Goal: Task Accomplishment & Management: Manage account settings

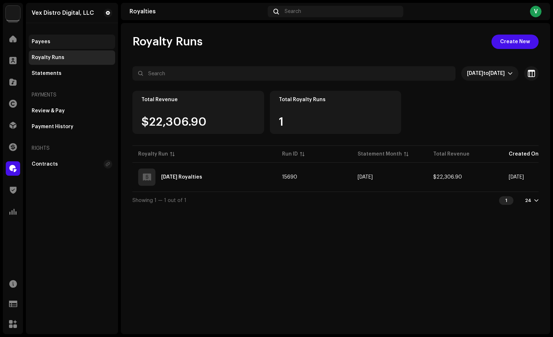
click at [51, 41] on div "Payees" at bounding box center [72, 42] width 81 height 6
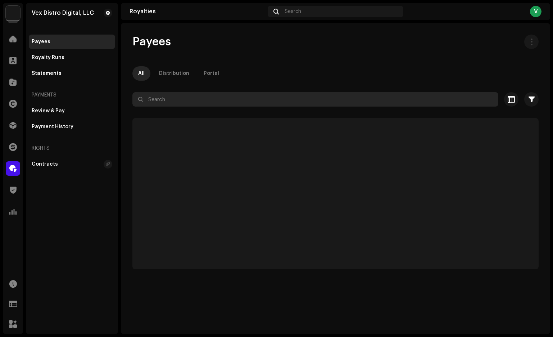
click at [200, 99] on input "text" at bounding box center [315, 99] width 366 height 14
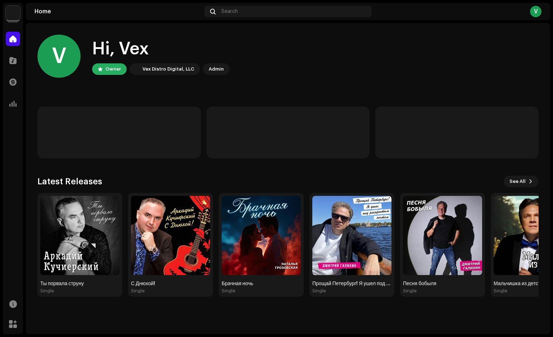
click at [17, 12] on img at bounding box center [13, 13] width 14 height 14
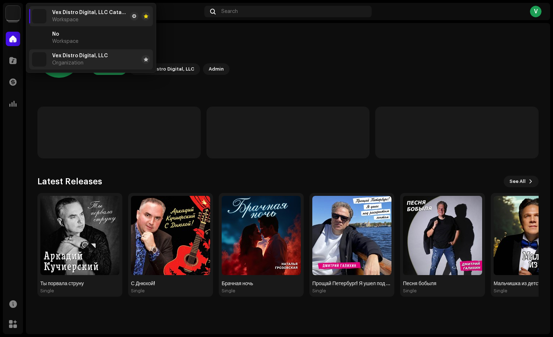
click at [67, 58] on span "Vex Distro Digital, LLC" at bounding box center [80, 56] width 56 height 6
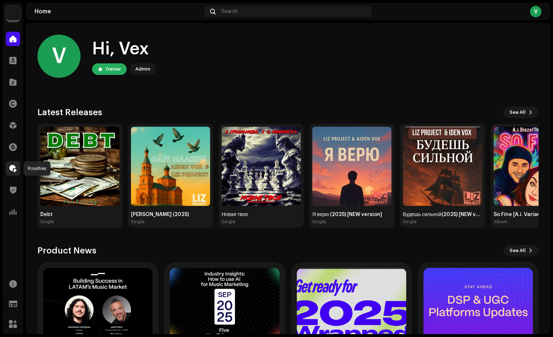
click at [13, 166] on span at bounding box center [12, 168] width 7 height 6
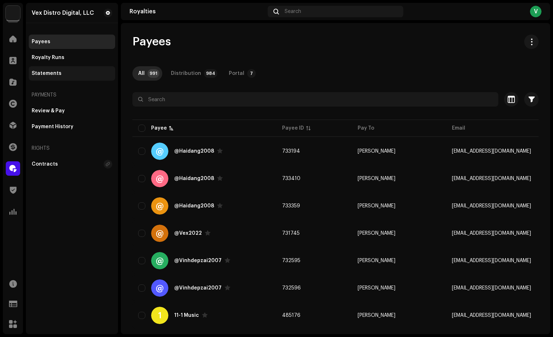
click at [69, 74] on div "Statements" at bounding box center [72, 74] width 81 height 6
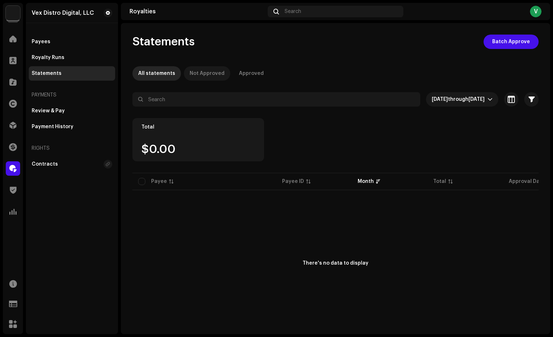
drag, startPoint x: 197, startPoint y: 71, endPoint x: 204, endPoint y: 74, distance: 6.9
click at [204, 74] on div "Not Approved" at bounding box center [207, 73] width 35 height 14
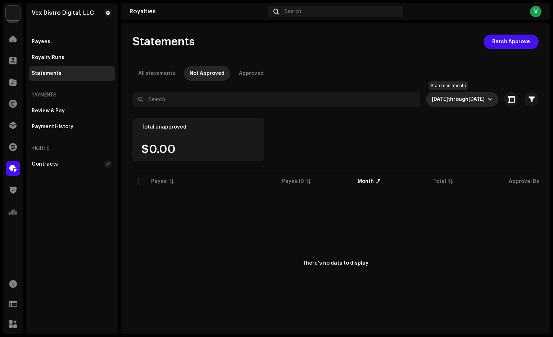
click at [448, 99] on span "through" at bounding box center [458, 99] width 21 height 5
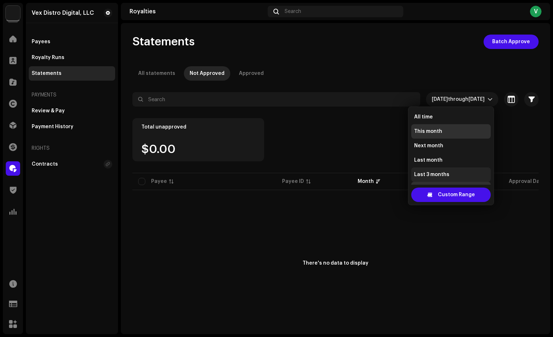
click at [426, 177] on span "Last 3 months" at bounding box center [431, 174] width 35 height 7
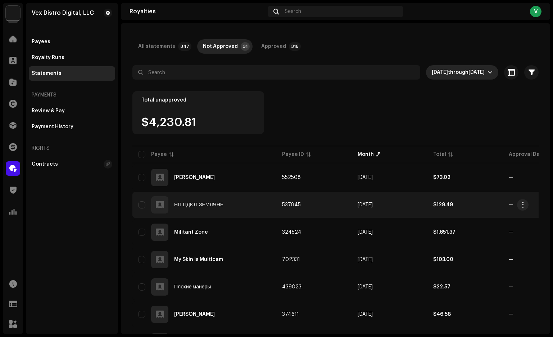
scroll to position [32, 0]
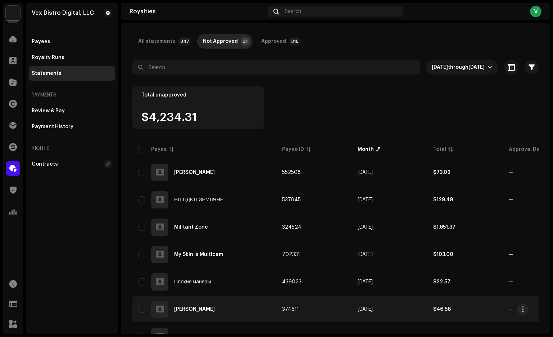
click at [204, 312] on div "[PERSON_NAME]" at bounding box center [204, 308] width 132 height 17
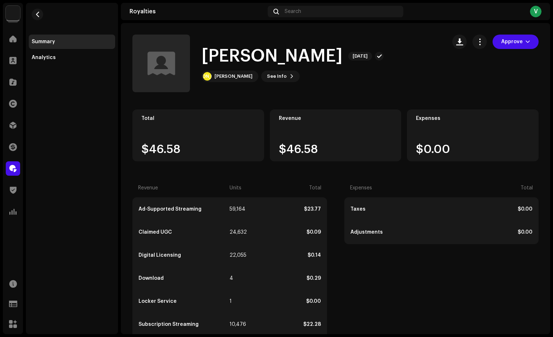
drag, startPoint x: 203, startPoint y: 56, endPoint x: 372, endPoint y: 57, distance: 169.1
click at [342, 57] on h1 "[PERSON_NAME]" at bounding box center [271, 56] width 141 height 23
copy h1 "[PERSON_NAME]"
click at [245, 77] on div "[PERSON_NAME]" at bounding box center [233, 76] width 38 height 6
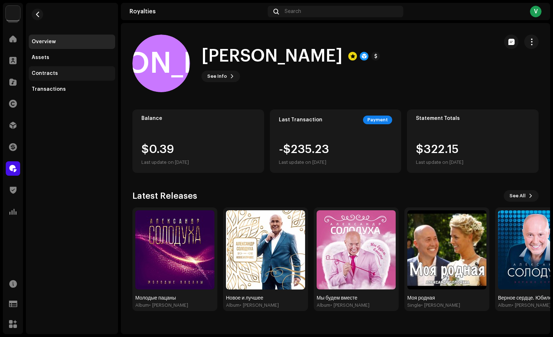
click at [53, 72] on div "Contracts" at bounding box center [45, 74] width 26 height 6
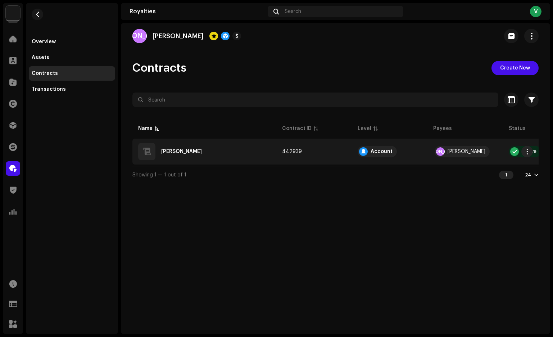
click at [184, 150] on div "[PERSON_NAME]" at bounding box center [181, 151] width 41 height 5
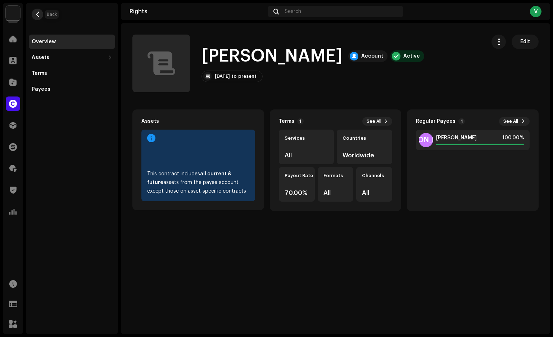
click at [38, 15] on span "button" at bounding box center [37, 15] width 5 height 6
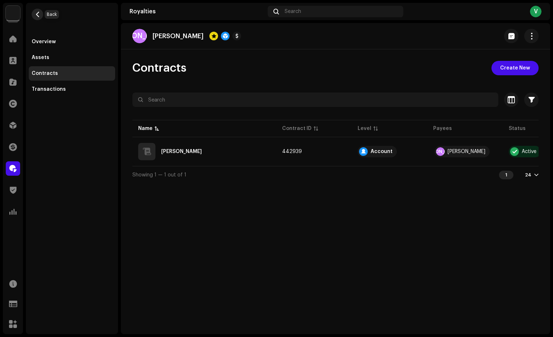
click at [38, 17] on span "button" at bounding box center [37, 15] width 5 height 6
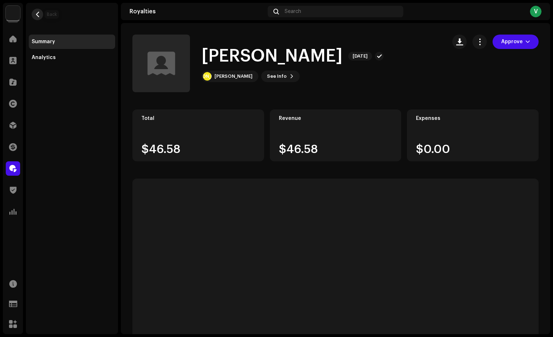
click at [39, 14] on span "button" at bounding box center [37, 15] width 5 height 6
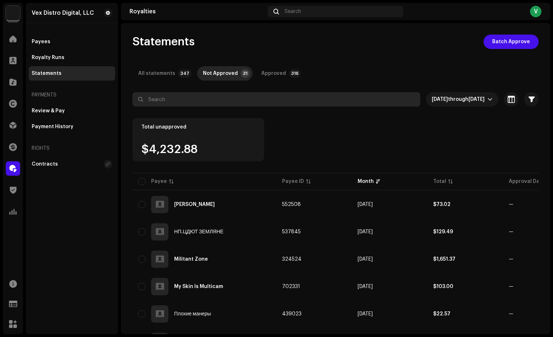
click at [182, 95] on input "text" at bounding box center [276, 99] width 288 height 14
paste input "[PERSON_NAME]"
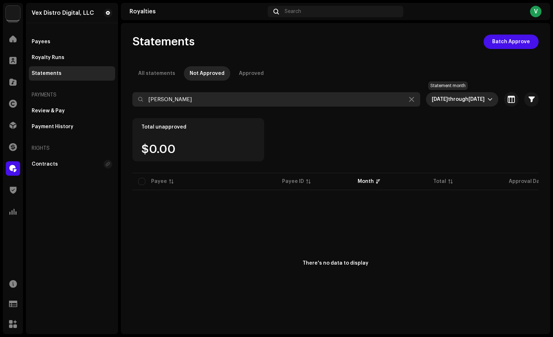
type input "[PERSON_NAME]"
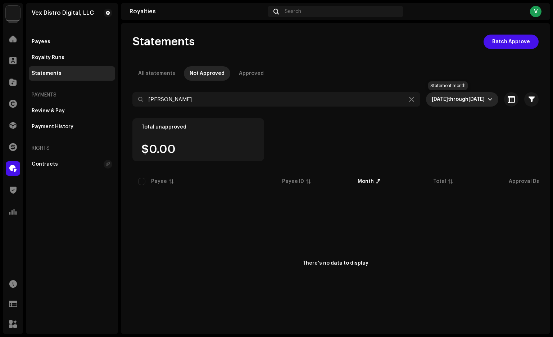
click at [478, 100] on span "[DATE]" at bounding box center [476, 99] width 16 height 5
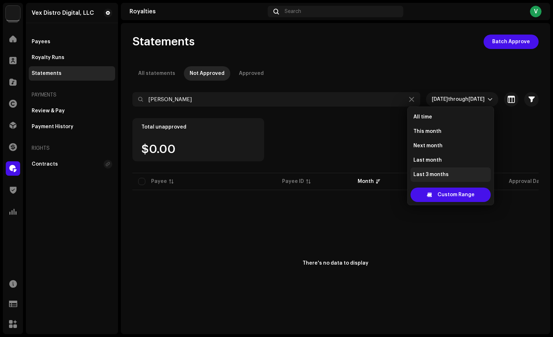
click at [430, 177] on span "Last 3 months" at bounding box center [430, 174] width 35 height 7
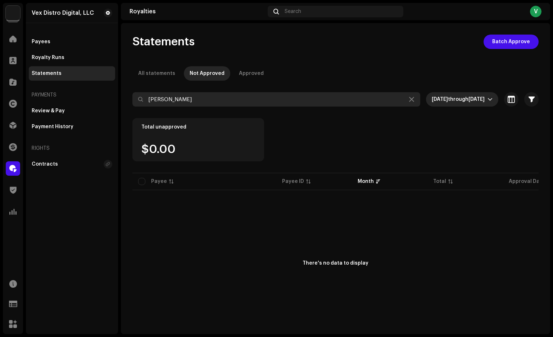
click at [378, 104] on input "[PERSON_NAME]" at bounding box center [276, 99] width 288 height 14
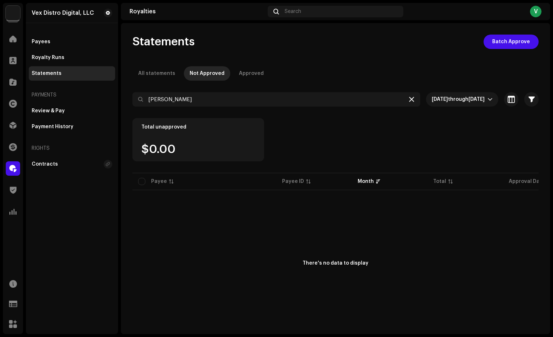
click at [409, 101] on icon at bounding box center [411, 99] width 5 height 6
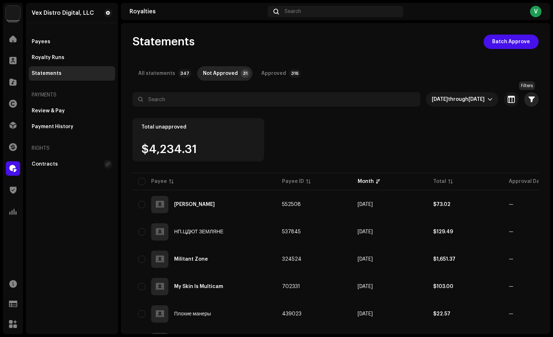
click at [530, 101] on span "button" at bounding box center [531, 99] width 6 height 6
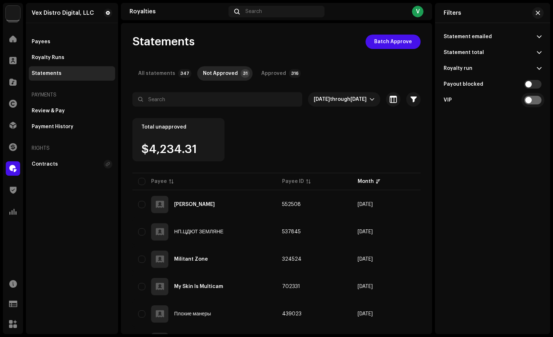
click at [536, 100] on input "checkbox" at bounding box center [532, 100] width 17 height 9
checkbox input "true"
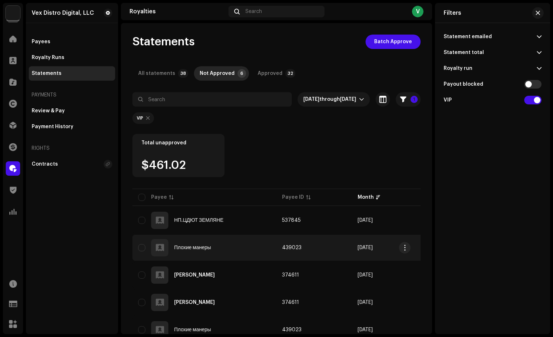
scroll to position [58, 0]
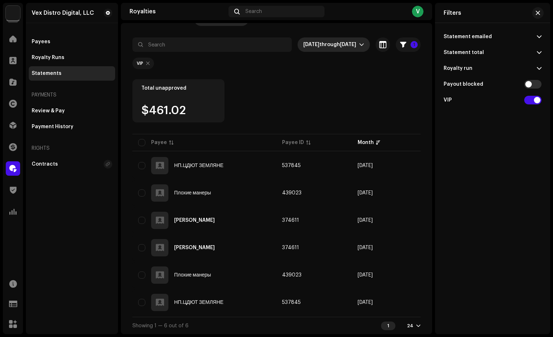
click at [359, 45] on div "dropdown trigger" at bounding box center [361, 44] width 5 height 14
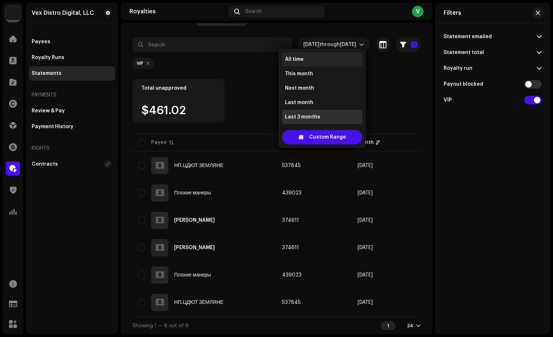
click at [332, 56] on li "All time" at bounding box center [322, 59] width 80 height 14
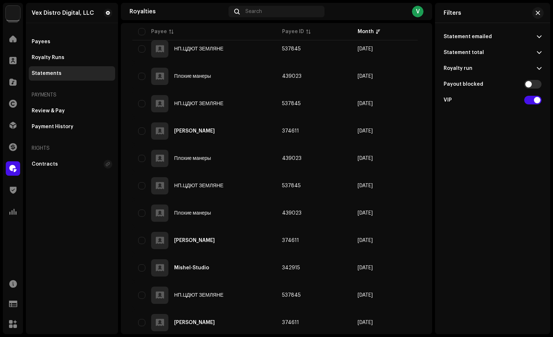
scroll to position [551, 0]
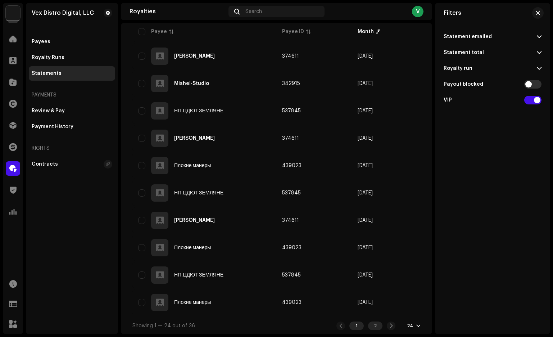
click at [372, 327] on div "2" at bounding box center [375, 325] width 14 height 9
click at [539, 13] on span "button" at bounding box center [538, 13] width 4 height 6
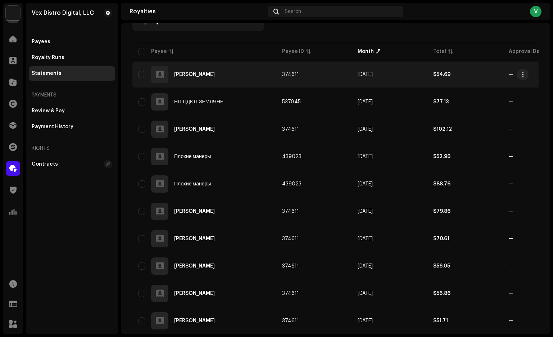
scroll to position [223, 0]
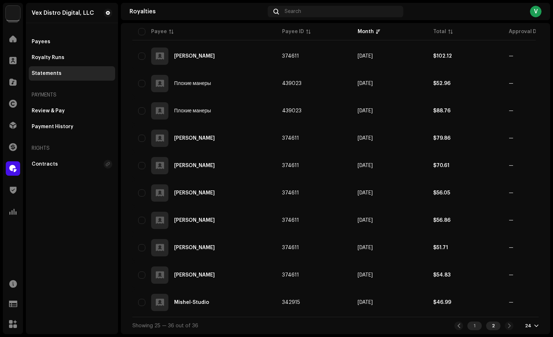
click at [473, 327] on div "1" at bounding box center [474, 325] width 14 height 9
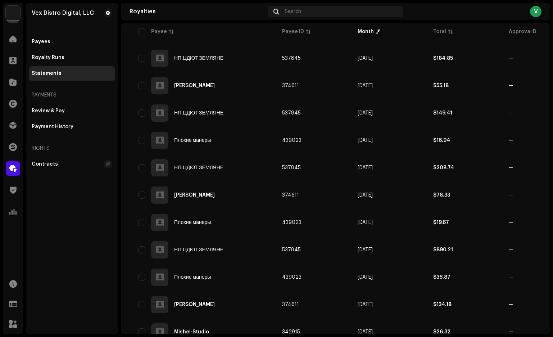
scroll to position [551, 0]
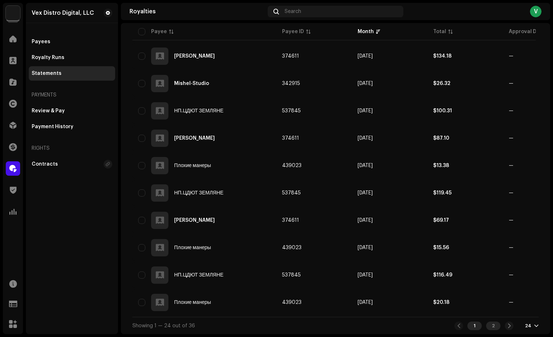
click at [490, 328] on div "2" at bounding box center [493, 325] width 14 height 9
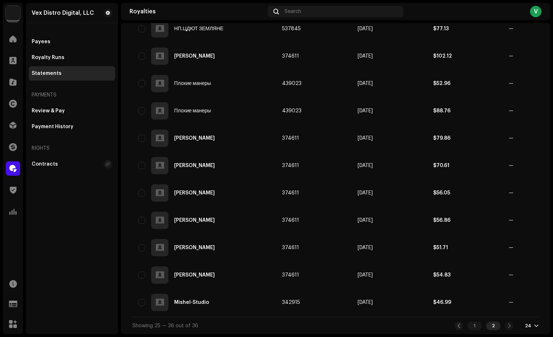
scroll to position [223, 0]
click at [490, 326] on div "2" at bounding box center [493, 325] width 14 height 9
click at [470, 327] on div "1" at bounding box center [474, 325] width 14 height 9
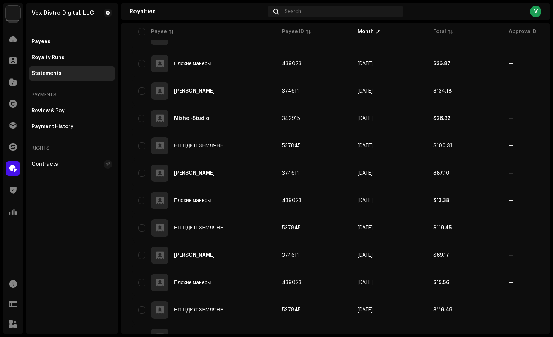
scroll to position [551, 0]
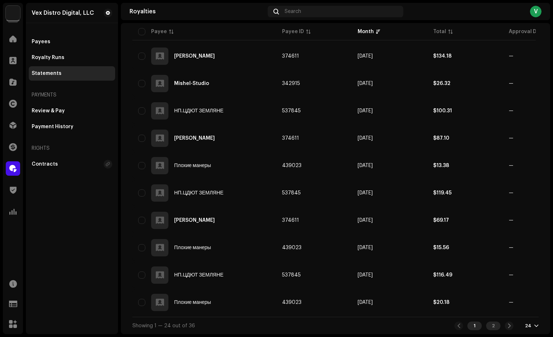
click at [494, 326] on div "2" at bounding box center [493, 325] width 14 height 9
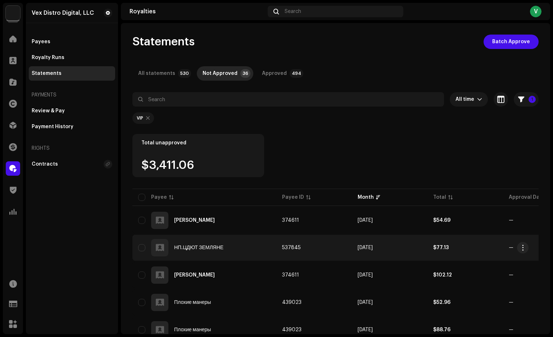
scroll to position [223, 0]
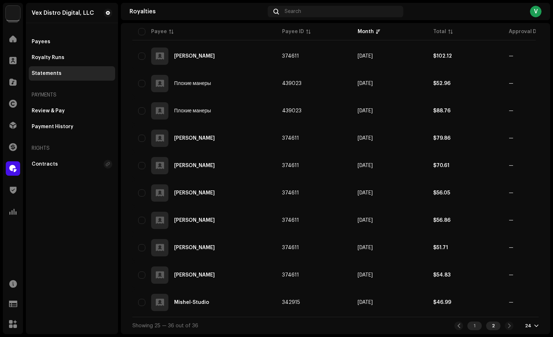
click at [470, 327] on div "1" at bounding box center [474, 325] width 14 height 9
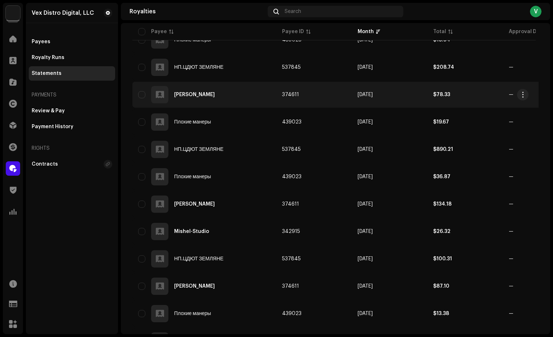
scroll to position [551, 0]
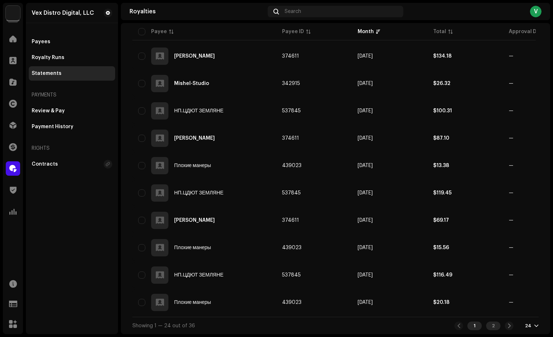
click at [491, 325] on div "2" at bounding box center [493, 325] width 14 height 9
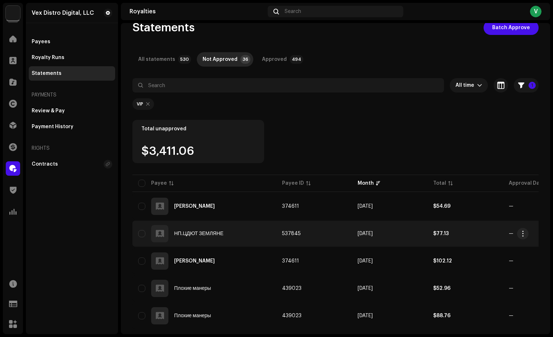
scroll to position [223, 0]
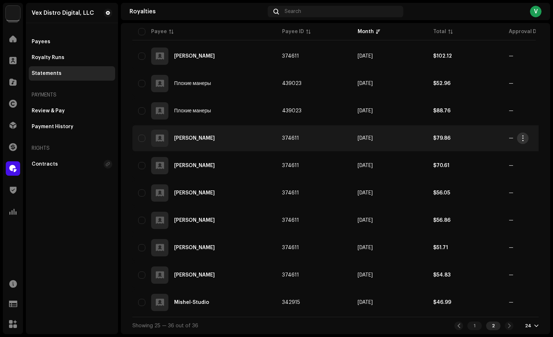
click at [523, 136] on span "button" at bounding box center [522, 138] width 5 height 6
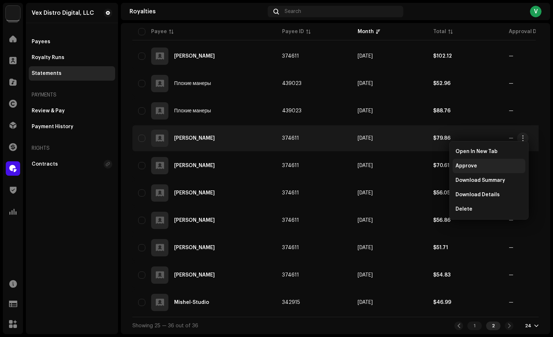
click at [470, 167] on span "Approve" at bounding box center [466, 166] width 22 height 6
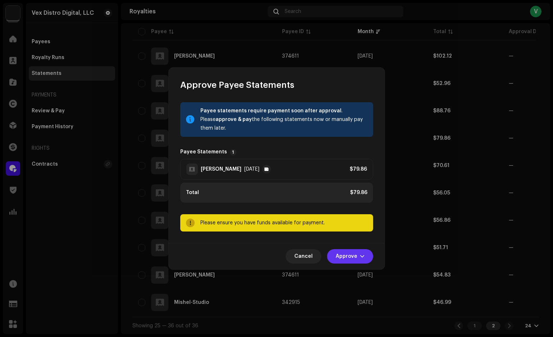
click at [362, 256] on span "button" at bounding box center [362, 256] width 4 height 6
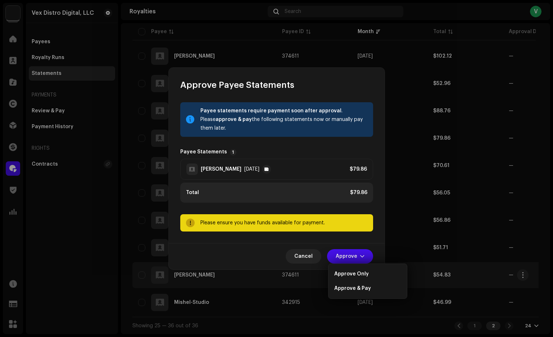
click at [351, 277] on div "Approve Only" at bounding box center [367, 274] width 73 height 14
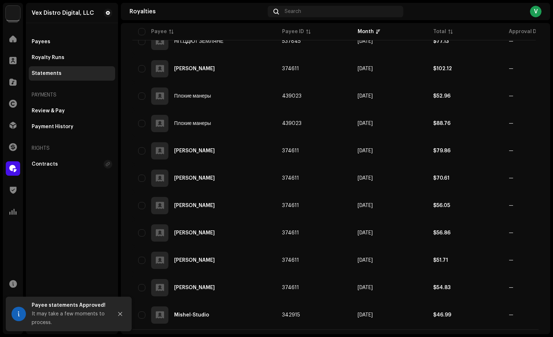
scroll to position [200, 0]
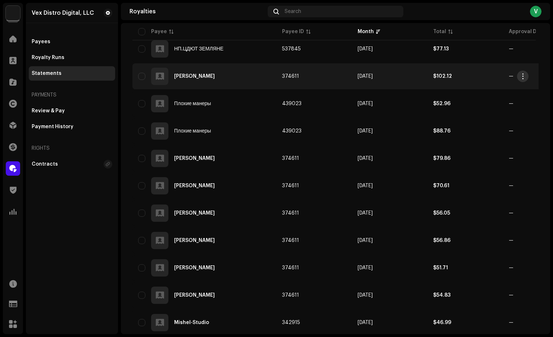
click at [522, 77] on span "button" at bounding box center [522, 76] width 5 height 6
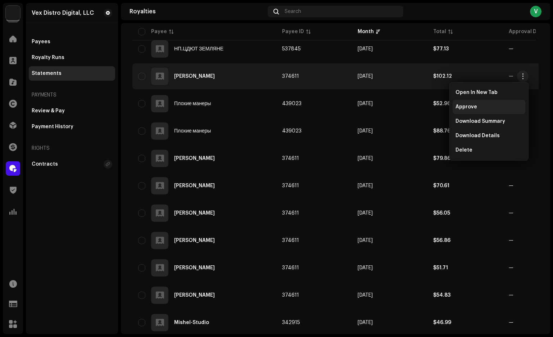
click at [474, 109] on span "Approve" at bounding box center [466, 107] width 22 height 6
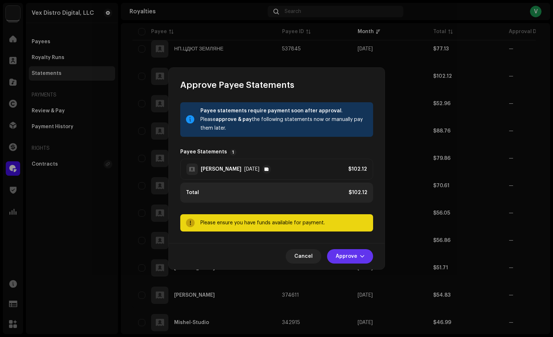
click at [348, 255] on span "Approve" at bounding box center [347, 256] width 22 height 14
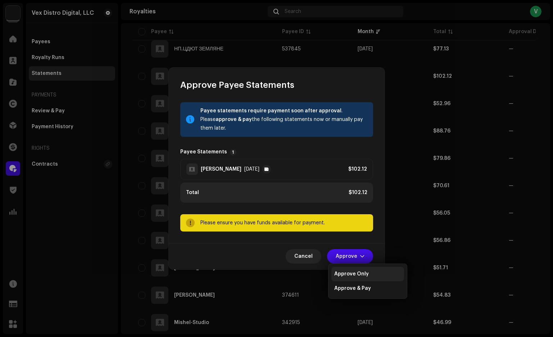
click at [346, 277] on div "Approve Only" at bounding box center [367, 274] width 73 height 14
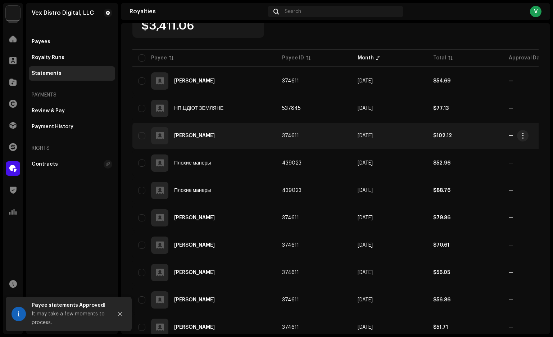
scroll to position [138, 0]
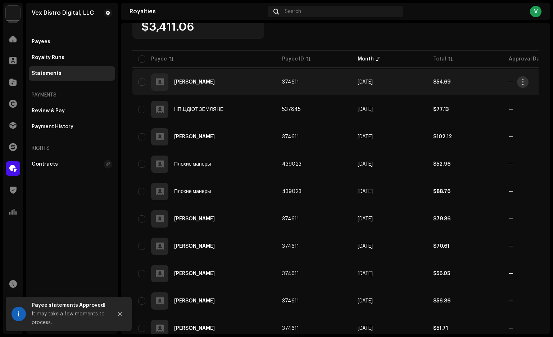
click at [524, 83] on span "button" at bounding box center [522, 82] width 5 height 6
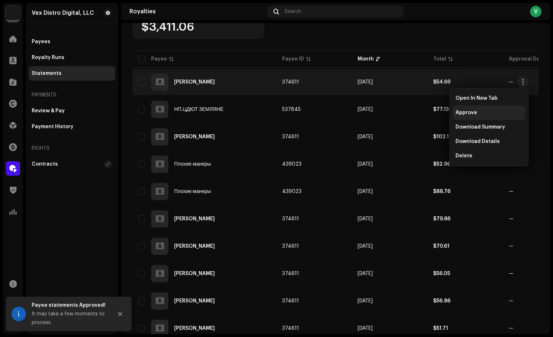
click at [481, 113] on div "Approve" at bounding box center [488, 113] width 67 height 6
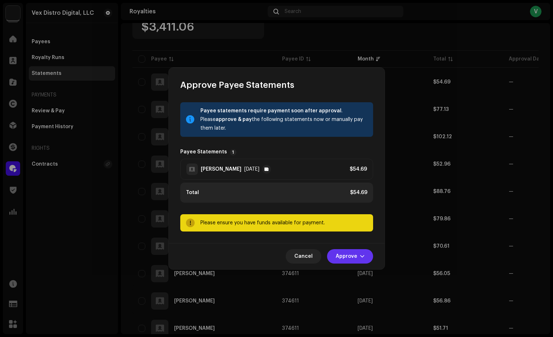
click at [346, 258] on span "Approve" at bounding box center [347, 256] width 22 height 14
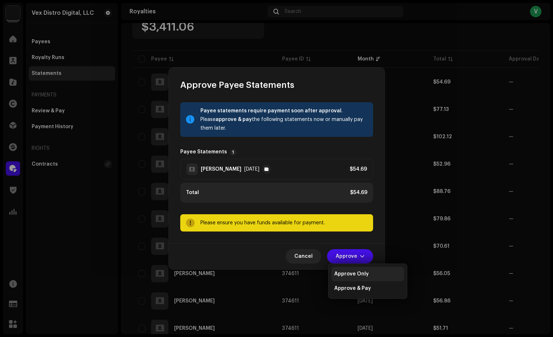
click at [342, 277] on div "Approve Only" at bounding box center [367, 274] width 73 height 14
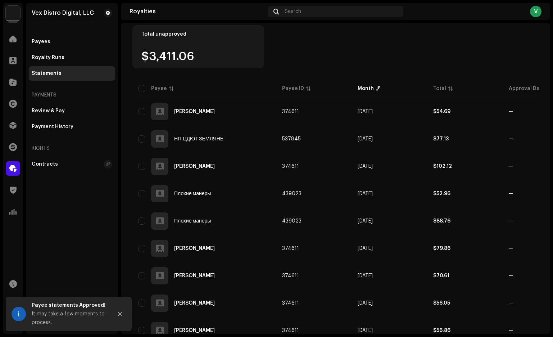
scroll to position [223, 0]
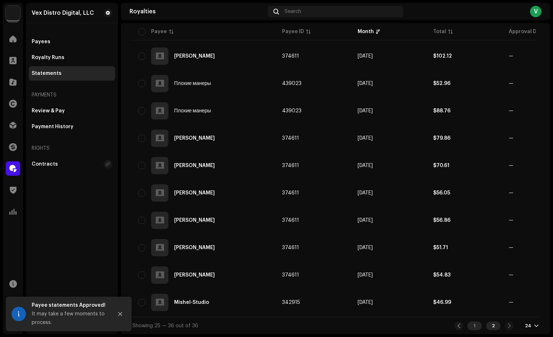
click at [470, 327] on div "1" at bounding box center [474, 325] width 14 height 9
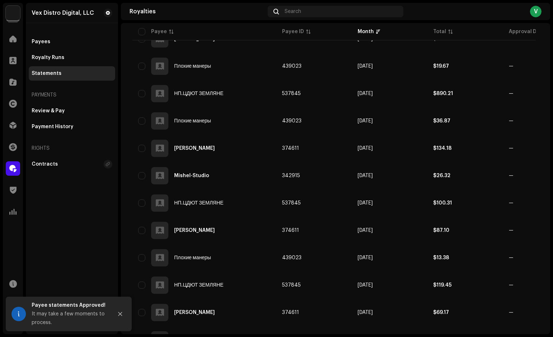
scroll to position [551, 0]
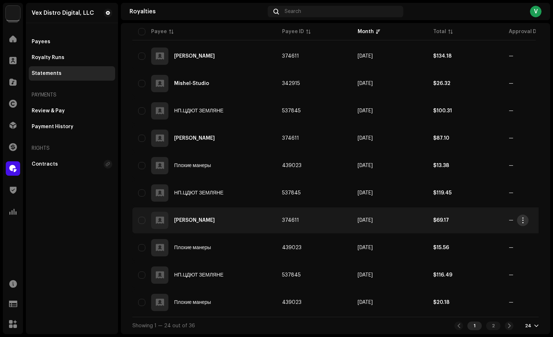
click at [525, 218] on span "button" at bounding box center [522, 220] width 5 height 6
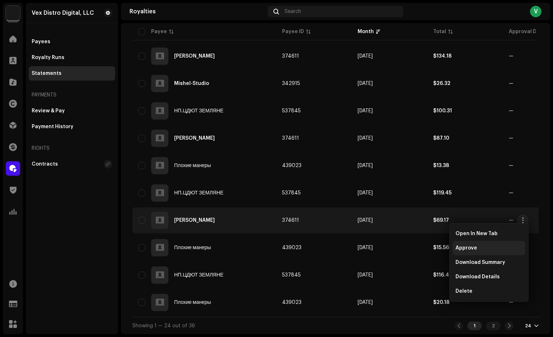
click at [484, 248] on div "Approve" at bounding box center [488, 248] width 67 height 6
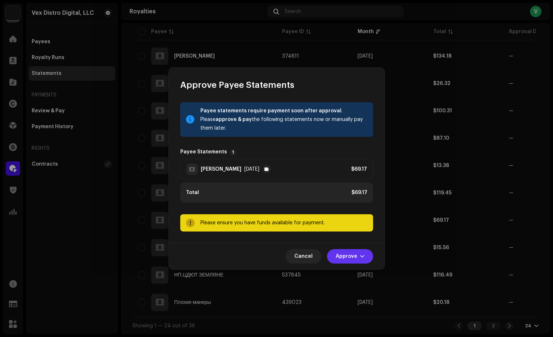
click at [364, 259] on button "Approve" at bounding box center [350, 256] width 46 height 14
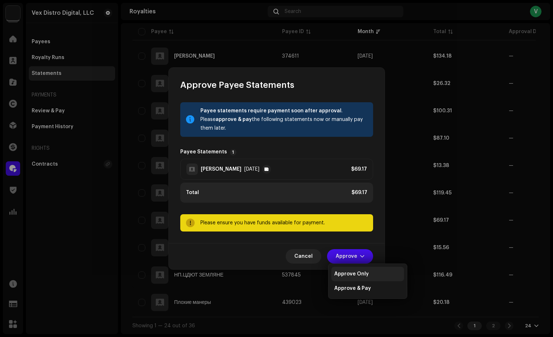
click at [346, 269] on div "Approve Only" at bounding box center [367, 274] width 73 height 14
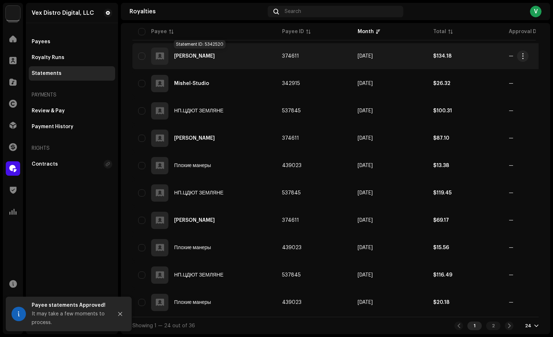
drag, startPoint x: 232, startPoint y: 54, endPoint x: 173, endPoint y: 53, distance: 59.7
click at [173, 53] on div "[PERSON_NAME]" at bounding box center [204, 55] width 132 height 17
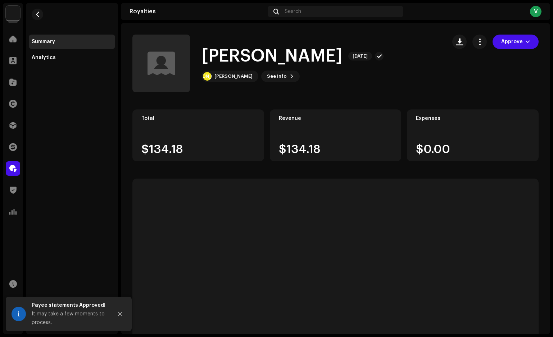
drag, startPoint x: 205, startPoint y: 54, endPoint x: 364, endPoint y: 58, distance: 159.1
click at [342, 58] on h1 "[PERSON_NAME]" at bounding box center [271, 56] width 141 height 23
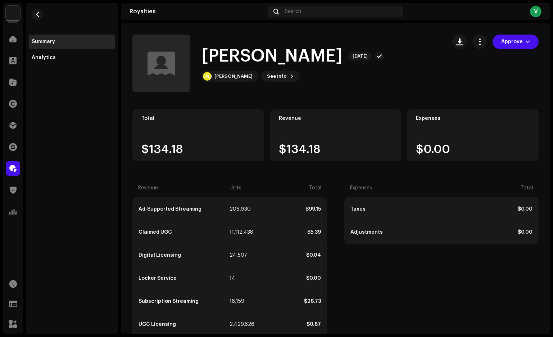
drag, startPoint x: 374, startPoint y: 61, endPoint x: 203, endPoint y: 57, distance: 170.9
click at [203, 60] on div "[PERSON_NAME] [DATE]" at bounding box center [292, 56] width 182 height 23
copy h1 "[PERSON_NAME]"
click at [240, 77] on div "[PERSON_NAME]" at bounding box center [233, 76] width 38 height 6
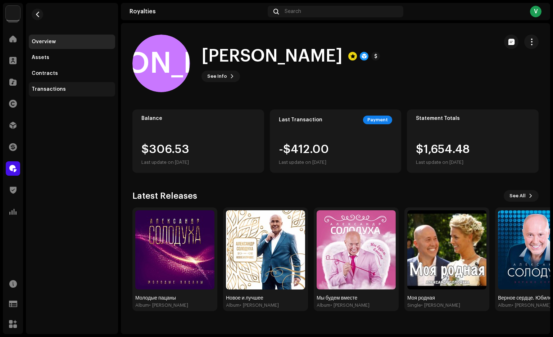
click at [61, 90] on div "Transactions" at bounding box center [49, 89] width 34 height 6
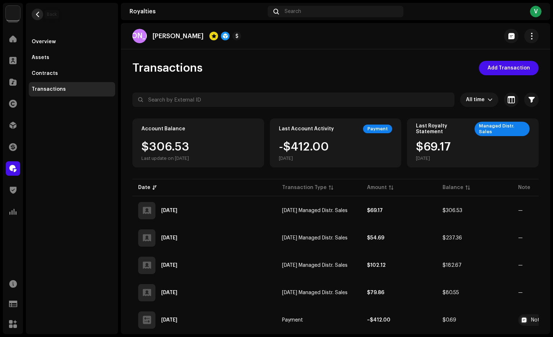
click at [37, 16] on span "button" at bounding box center [37, 15] width 5 height 6
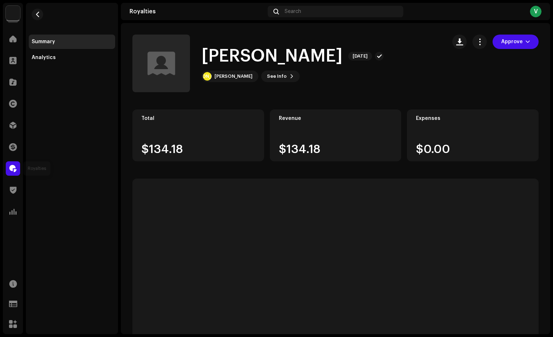
click at [13, 170] on span at bounding box center [12, 168] width 7 height 6
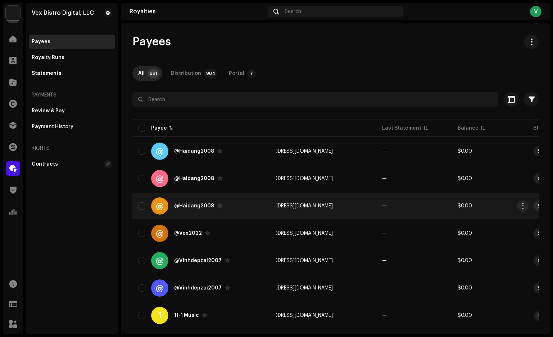
scroll to position [0, 227]
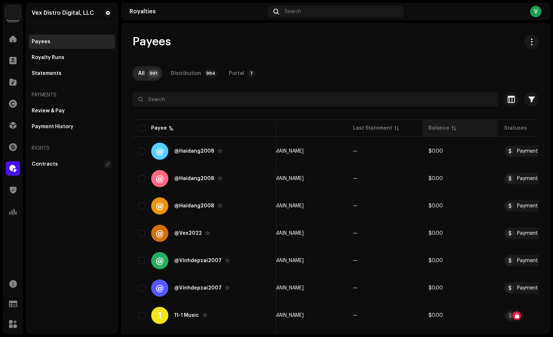
click at [428, 128] on div "Balance" at bounding box center [438, 127] width 21 height 7
